Goal: Task Accomplishment & Management: Use online tool/utility

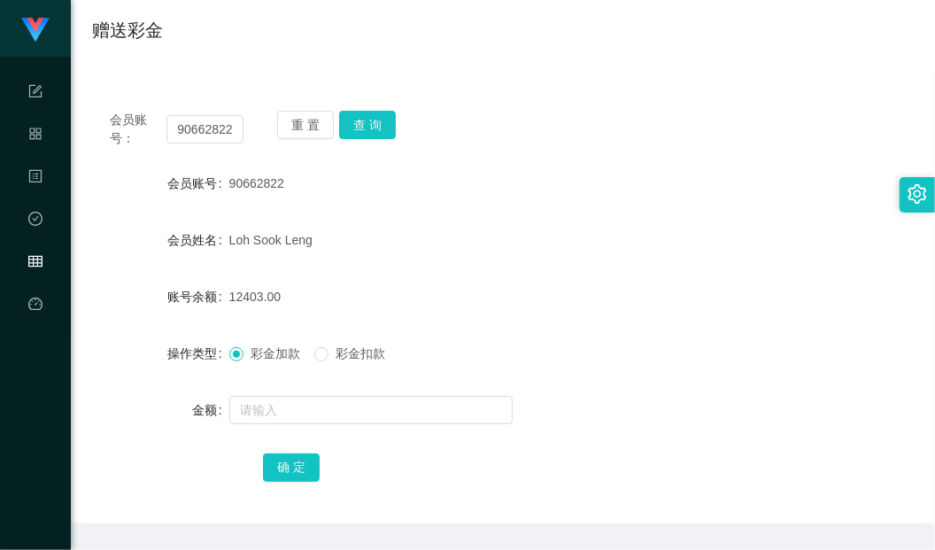
scroll to position [77, 0]
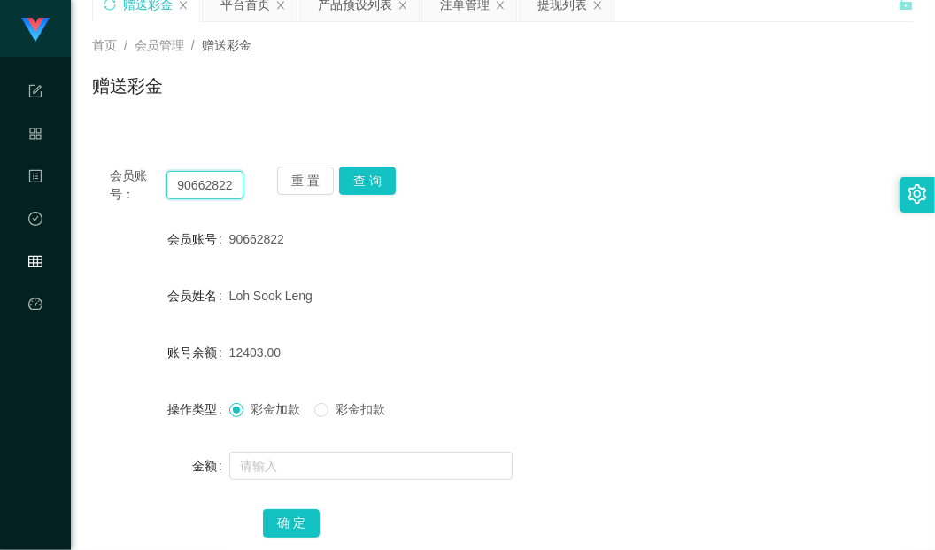
click at [204, 186] on input "90662822" at bounding box center [204, 185] width 77 height 28
paste input "Ericsum2009"
type input "Ericsum2009"
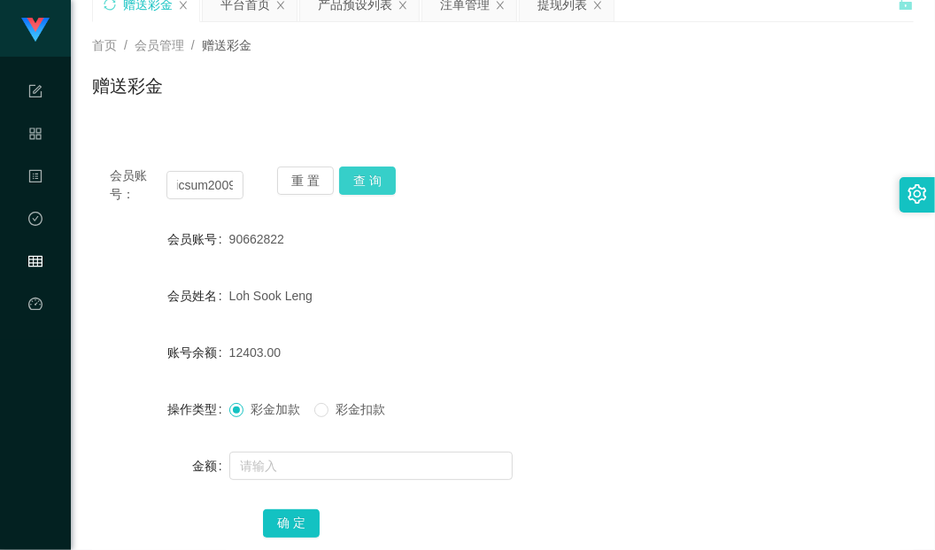
click at [374, 178] on button "查 询" at bounding box center [367, 180] width 57 height 28
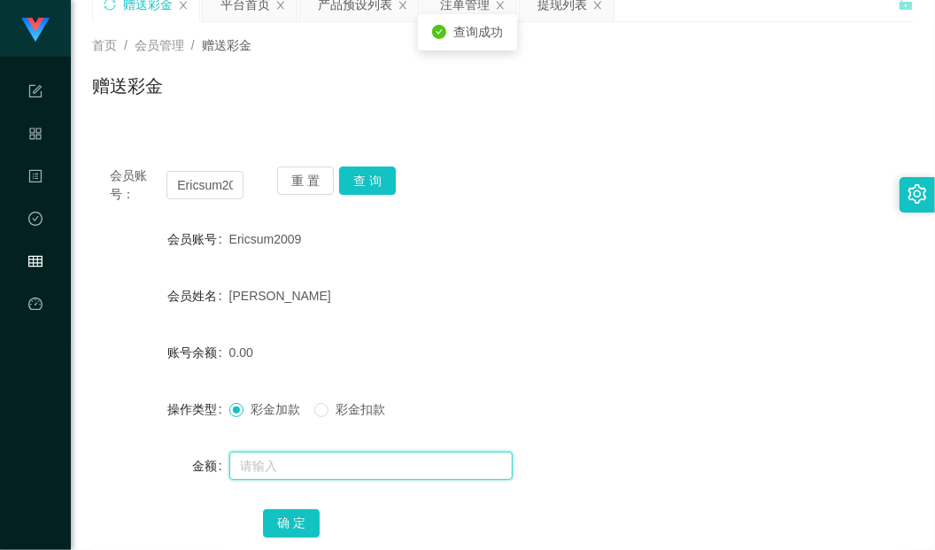
click at [297, 475] on input "text" at bounding box center [370, 465] width 283 height 28
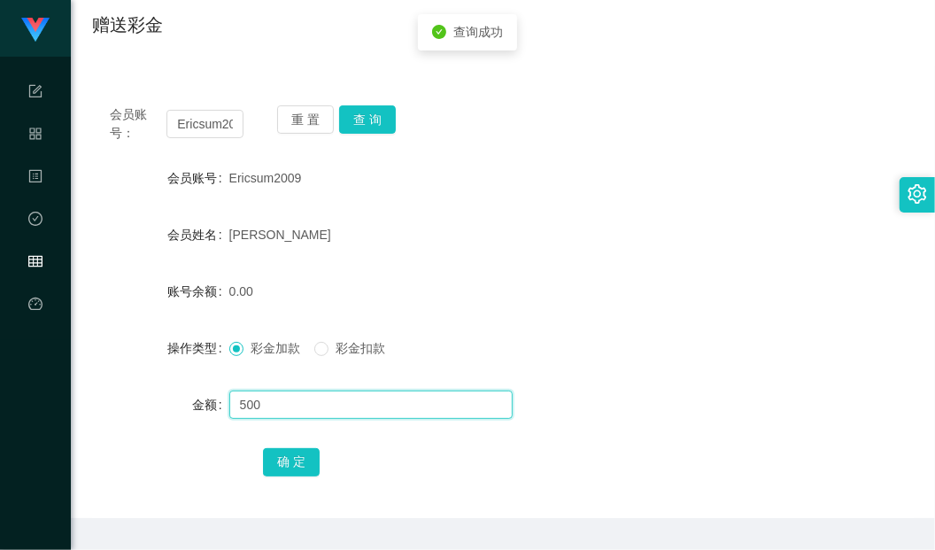
scroll to position [188, 0]
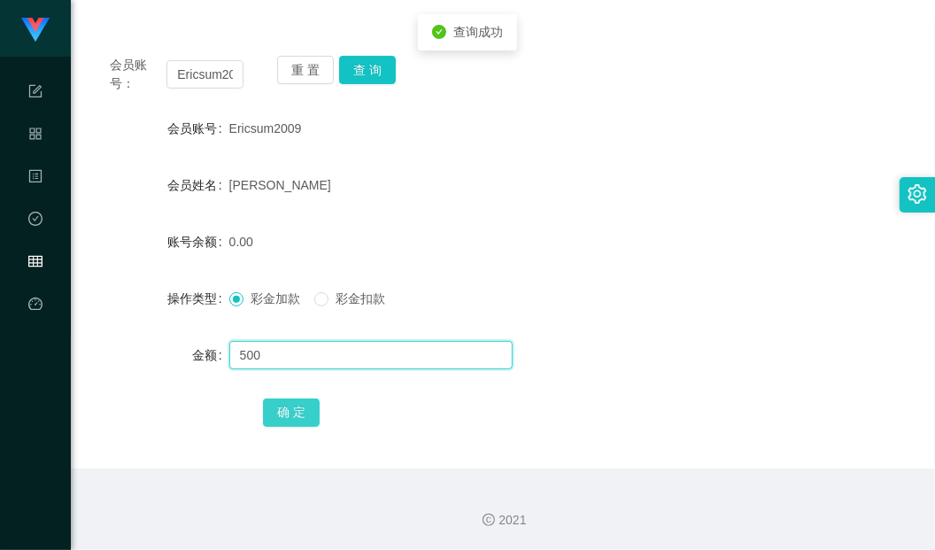
type input "500"
drag, startPoint x: 274, startPoint y: 404, endPoint x: 320, endPoint y: 398, distance: 45.5
click at [274, 404] on button "确 定" at bounding box center [291, 412] width 57 height 28
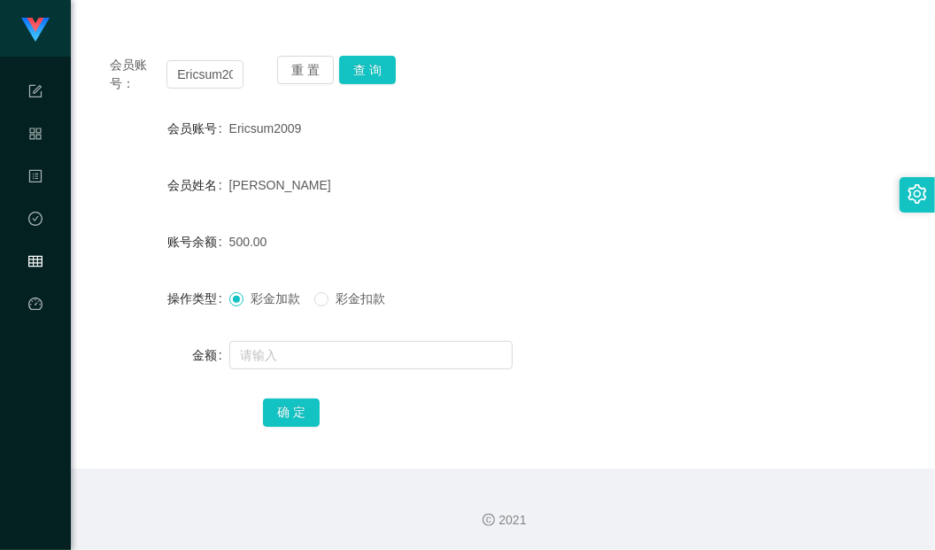
drag, startPoint x: 523, startPoint y: 445, endPoint x: 603, endPoint y: 447, distance: 79.7
click at [523, 445] on div "会员账号： Ericsum2009 重 置 查 询 会员账号 Ericsum2009 会员姓名 [PERSON_NAME] 账号余额 500.00 操作类型 …" at bounding box center [503, 253] width 822 height 430
